Goal: Task Accomplishment & Management: Manage account settings

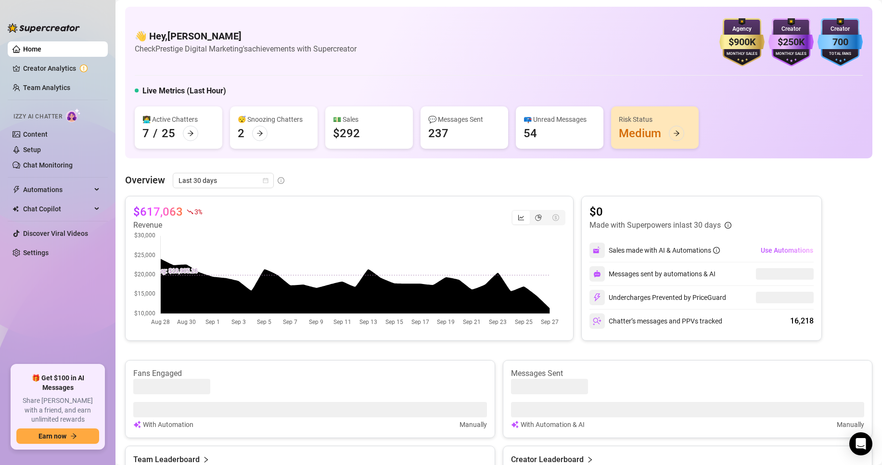
drag, startPoint x: 82, startPoint y: 324, endPoint x: 91, endPoint y: 310, distance: 16.7
click at [82, 324] on ul "Home Creator Analytics Team Analytics Izzy AI Chatter Content Setup Chat Monito…" at bounding box center [58, 200] width 100 height 324
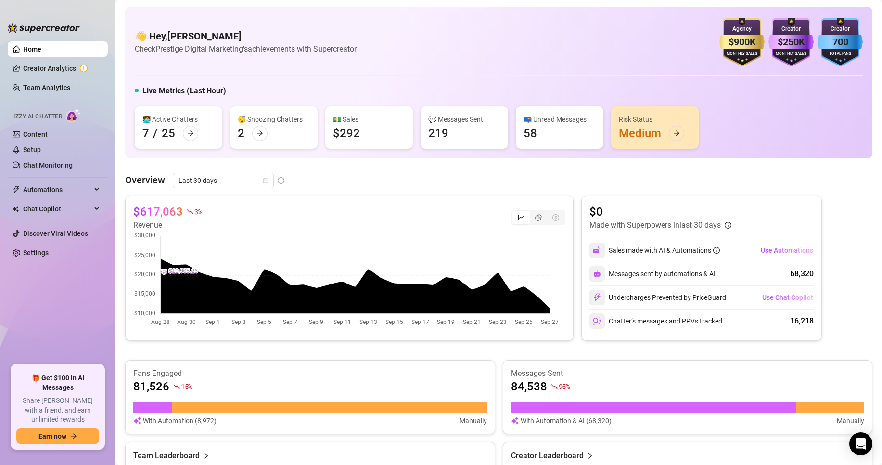
click at [129, 145] on div "👋 Hey, [PERSON_NAME] Check Prestige Digital Marketing's achievements with Super…" at bounding box center [499, 83] width 748 height 152
click at [48, 90] on link "Team Analytics" at bounding box center [46, 88] width 47 height 8
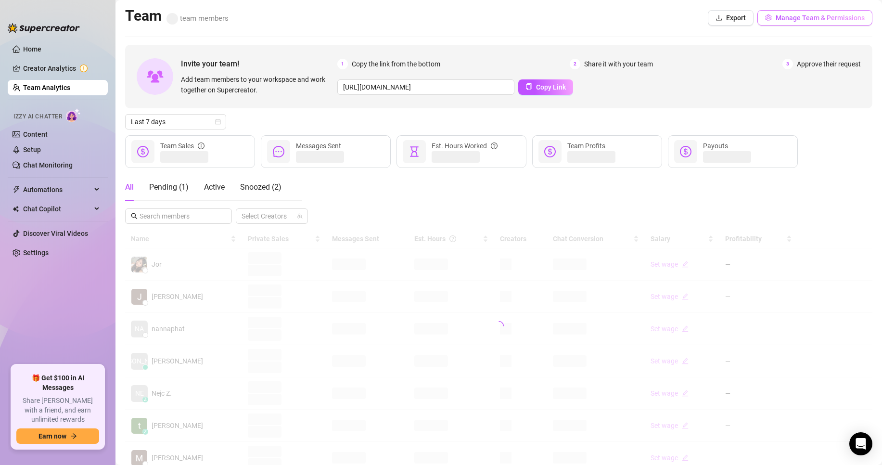
click at [800, 22] on button "Manage Team & Permissions" at bounding box center [815, 17] width 115 height 15
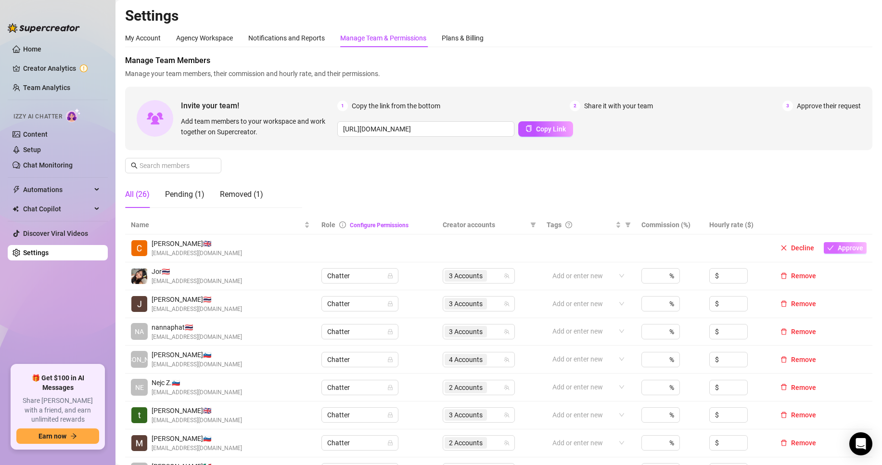
click at [840, 251] on span "Approve" at bounding box center [851, 248] width 26 height 8
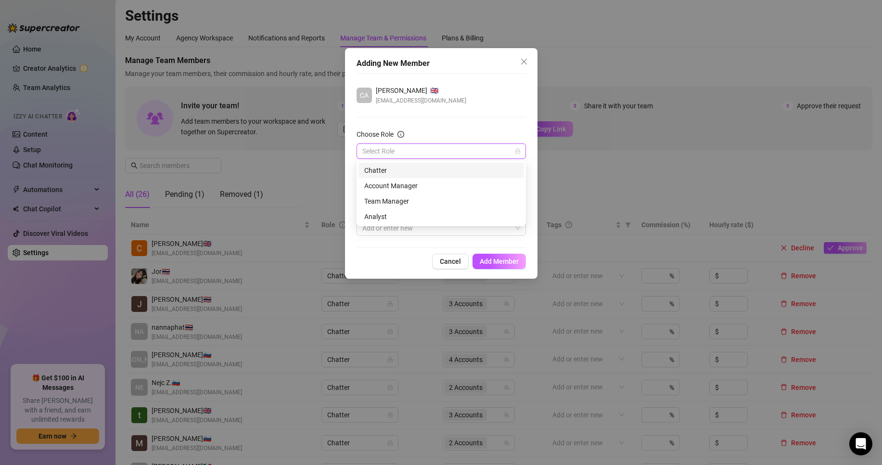
click at [394, 149] on input "Choose Role" at bounding box center [437, 151] width 149 height 14
click at [388, 171] on div "Chatter" at bounding box center [441, 170] width 154 height 11
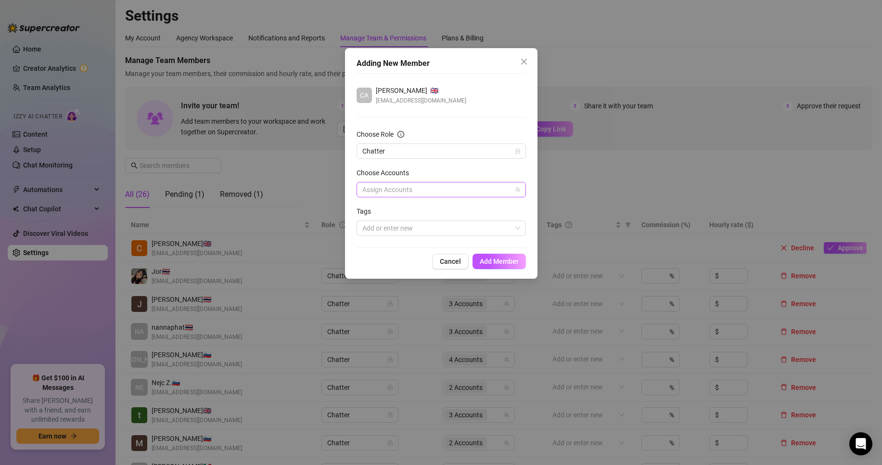
click at [427, 188] on div at bounding box center [437, 189] width 156 height 13
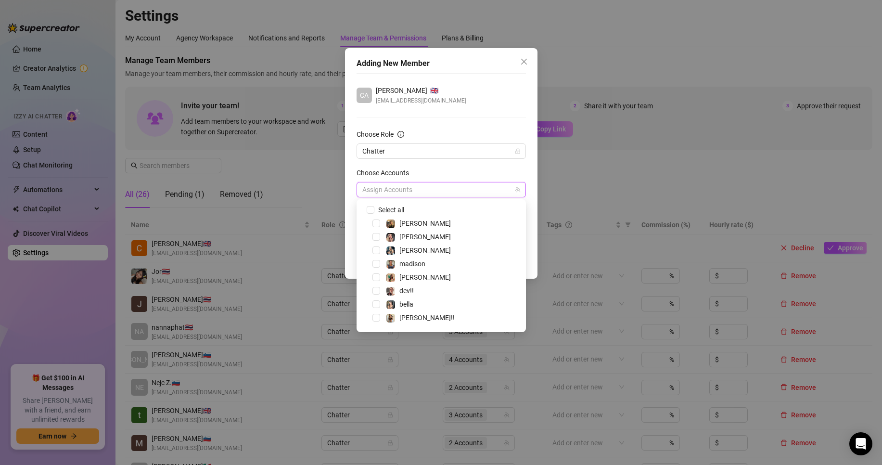
scroll to position [25, 0]
click at [374, 317] on span "Select tree node" at bounding box center [377, 320] width 8 height 8
click at [481, 173] on div "Choose Accounts" at bounding box center [441, 175] width 169 height 14
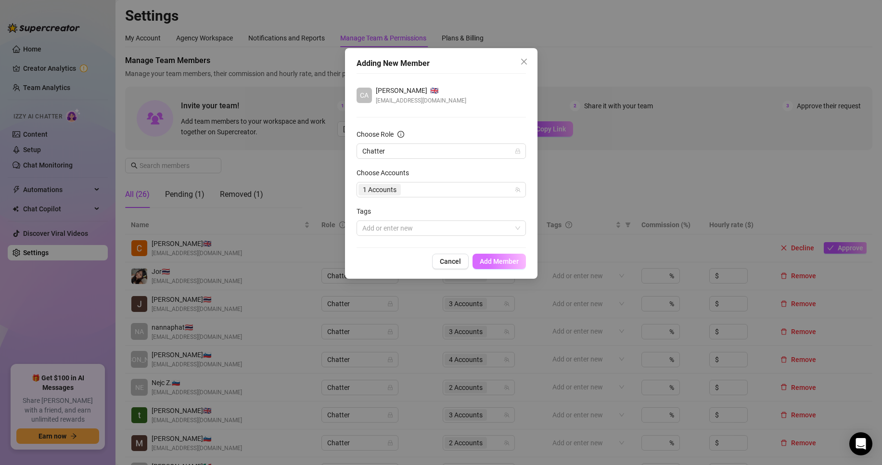
click at [515, 259] on span "Add Member" at bounding box center [499, 262] width 39 height 8
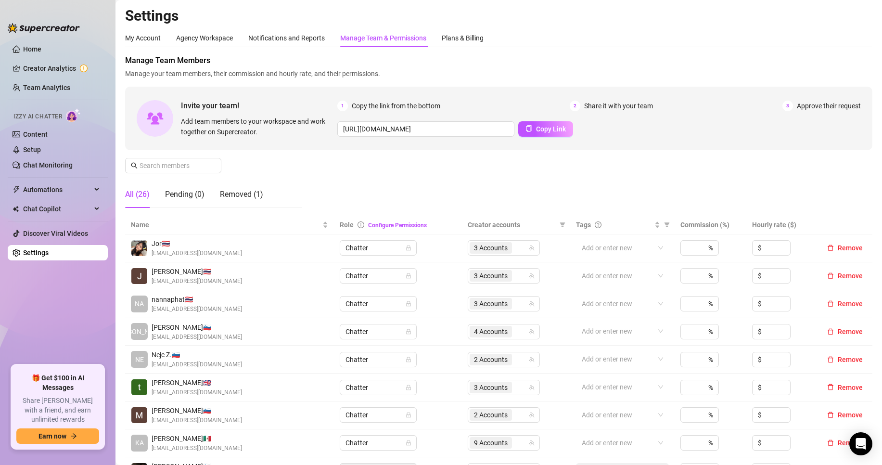
click at [31, 334] on ul "Home Creator Analytics Team Analytics Izzy AI Chatter Content Setup Chat Monito…" at bounding box center [58, 200] width 100 height 324
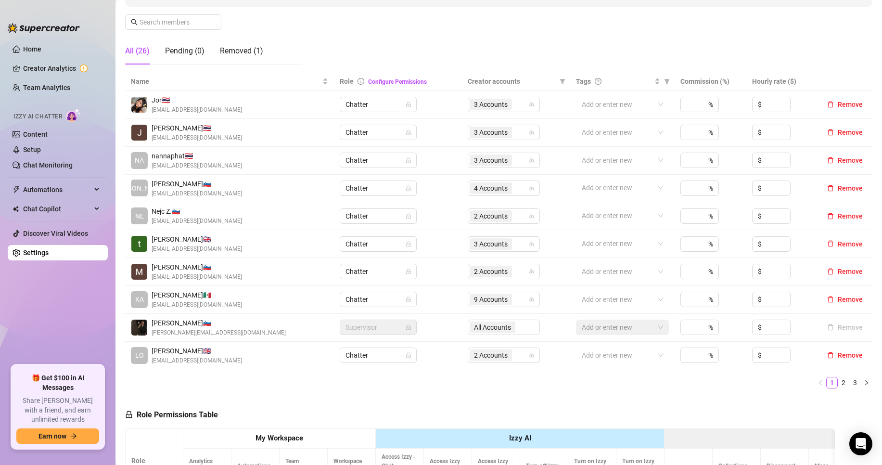
scroll to position [144, 0]
click at [839, 386] on link "2" at bounding box center [844, 381] width 11 height 11
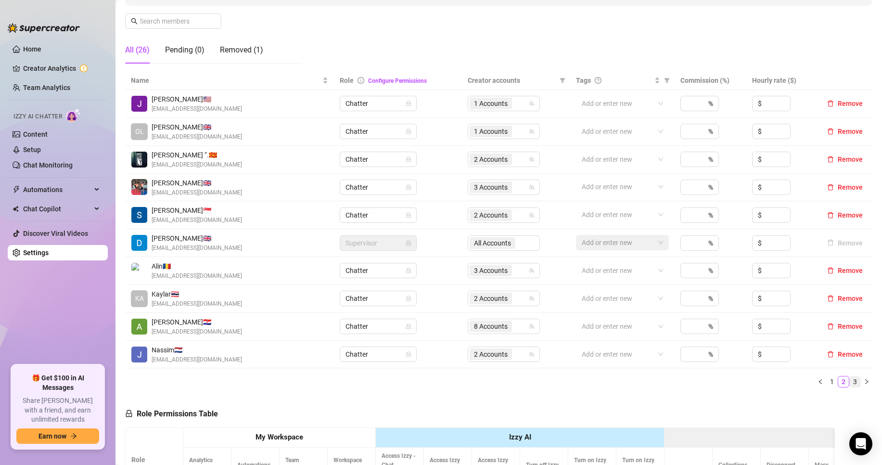
scroll to position [96, 0]
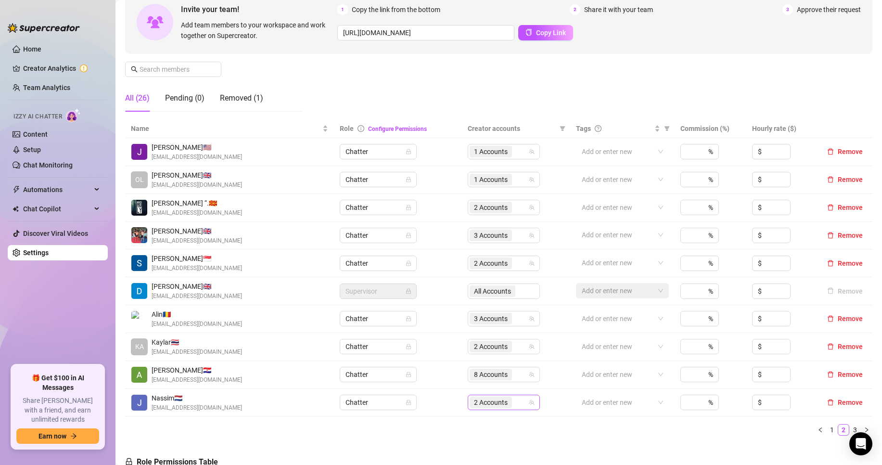
click at [485, 402] on span "2 Accounts" at bounding box center [491, 402] width 34 height 11
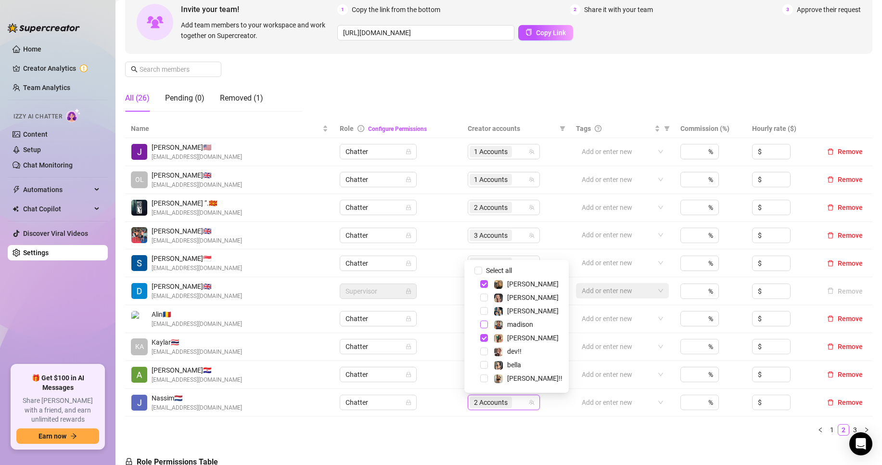
click at [486, 325] on span "Select tree node" at bounding box center [484, 325] width 8 height 8
